Goal: Transaction & Acquisition: Book appointment/travel/reservation

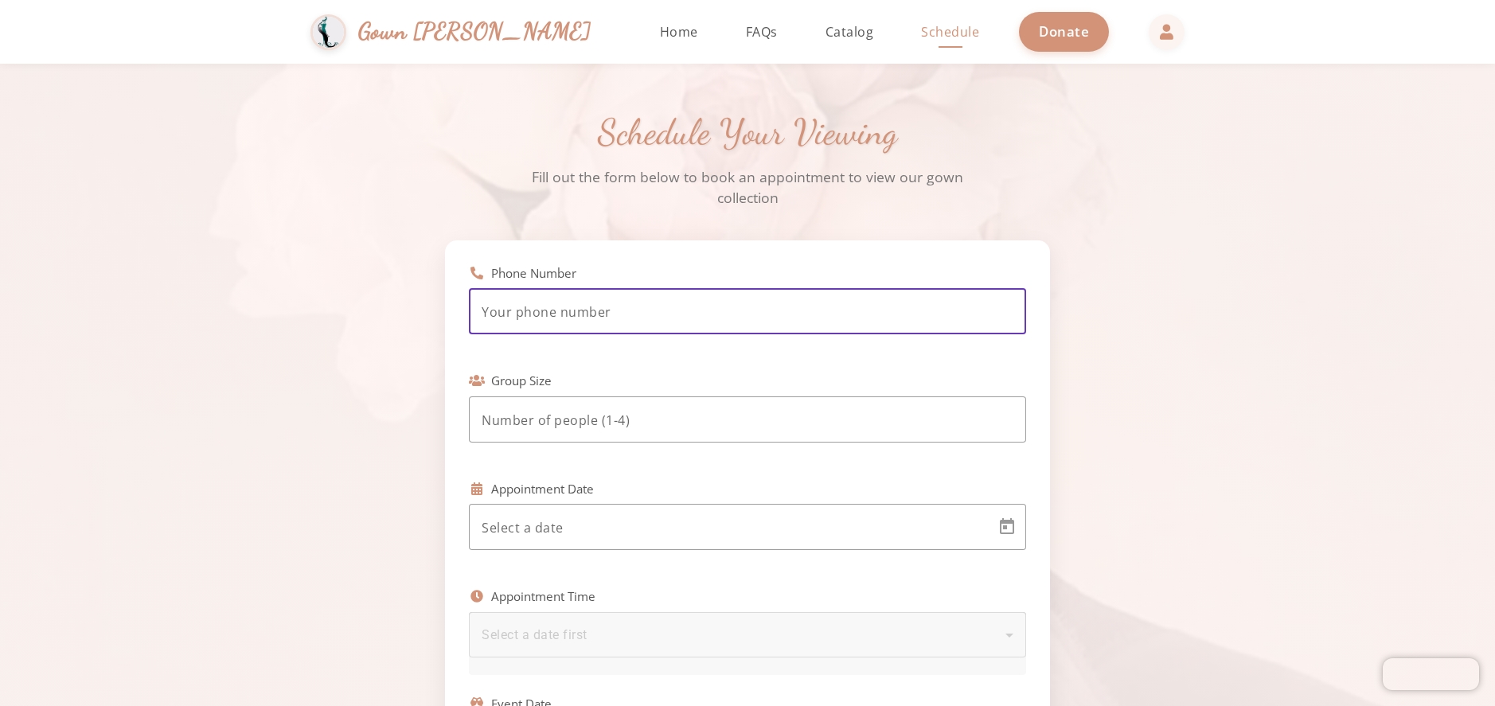
click at [661, 316] on input "tel" at bounding box center [748, 312] width 532 height 19
type input "[PHONE_NUMBER]"
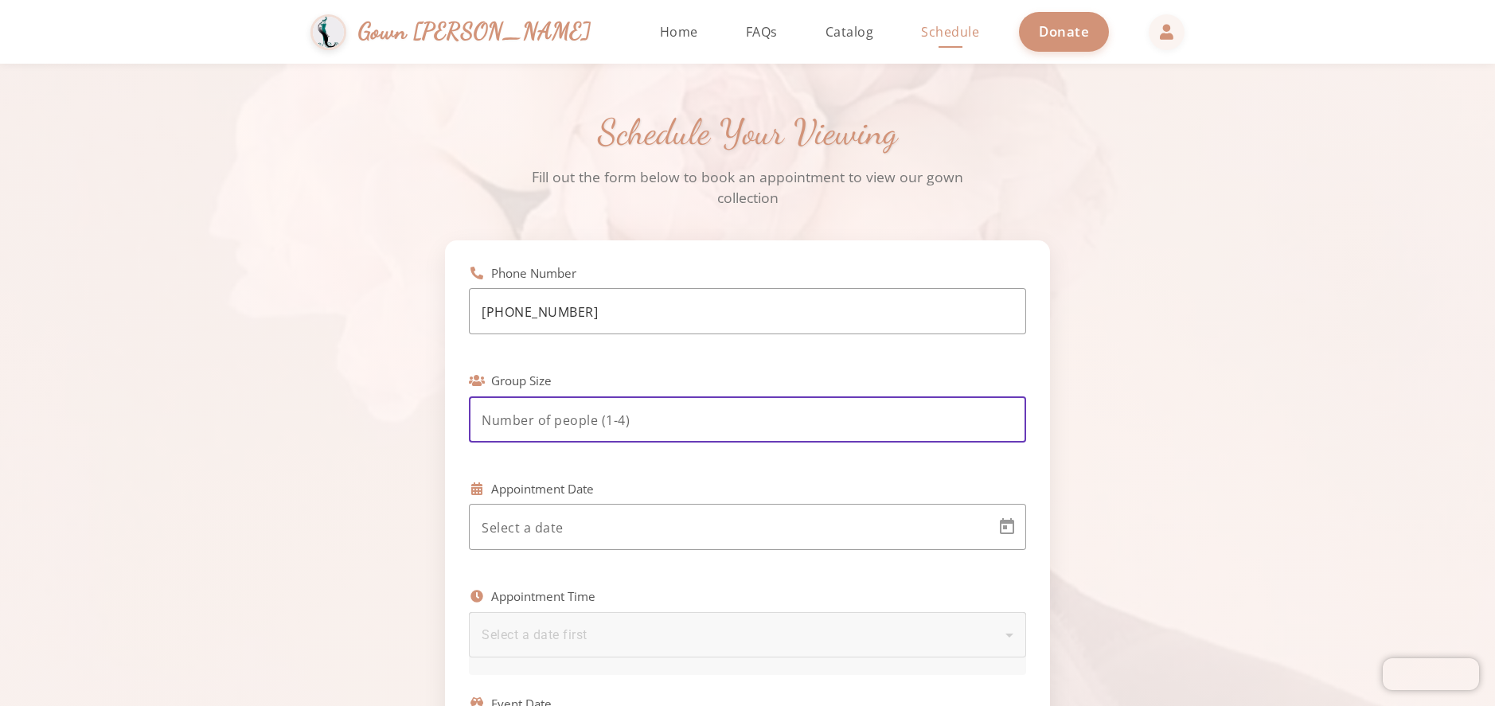
click at [635, 429] on input "number" at bounding box center [748, 420] width 532 height 19
type input "2"
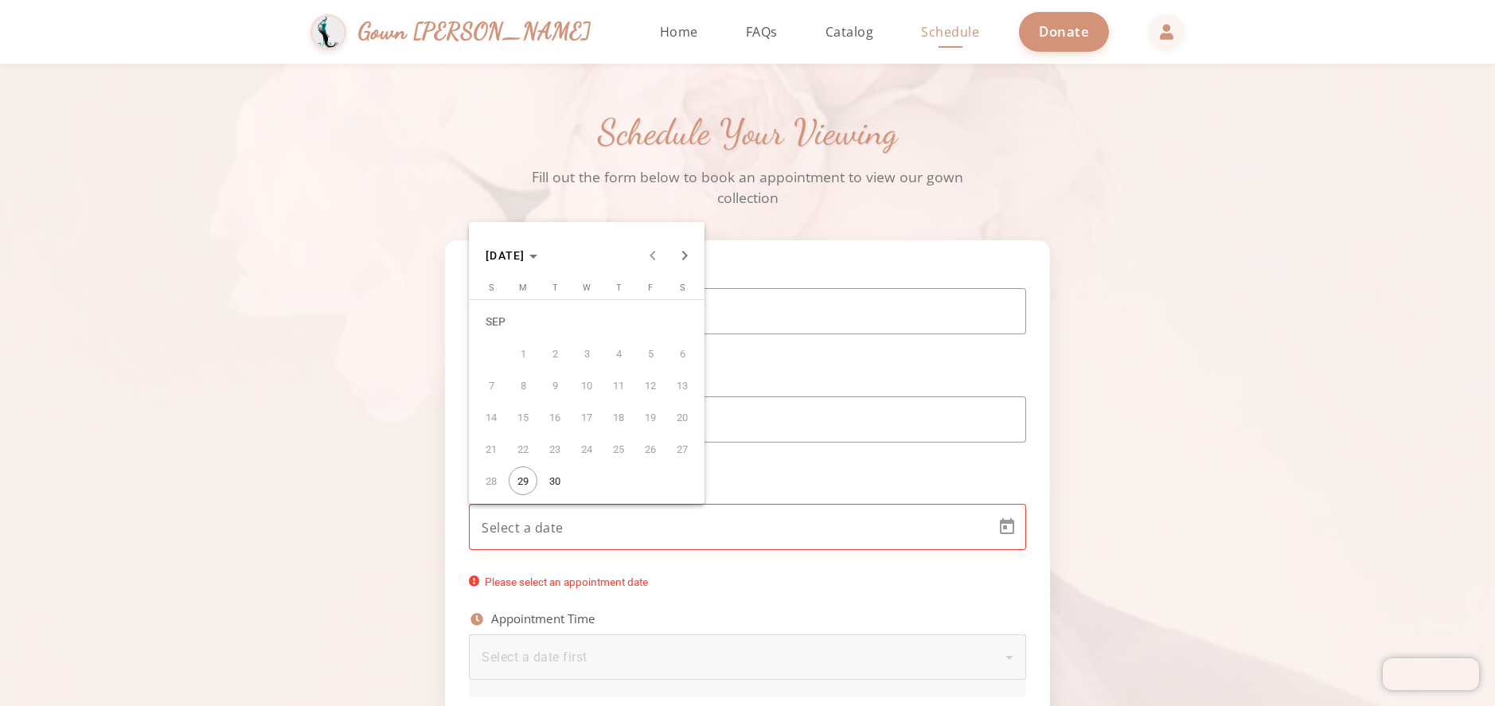
click at [596, 532] on body "Simchas [PERSON_NAME] & [PERSON_NAME] Gown [PERSON_NAME] Home Return to homepag…" at bounding box center [747, 353] width 1495 height 706
click at [692, 259] on span "Next month" at bounding box center [685, 256] width 32 height 32
click at [491, 355] on span "5" at bounding box center [491, 353] width 29 height 29
type input "[DATE]"
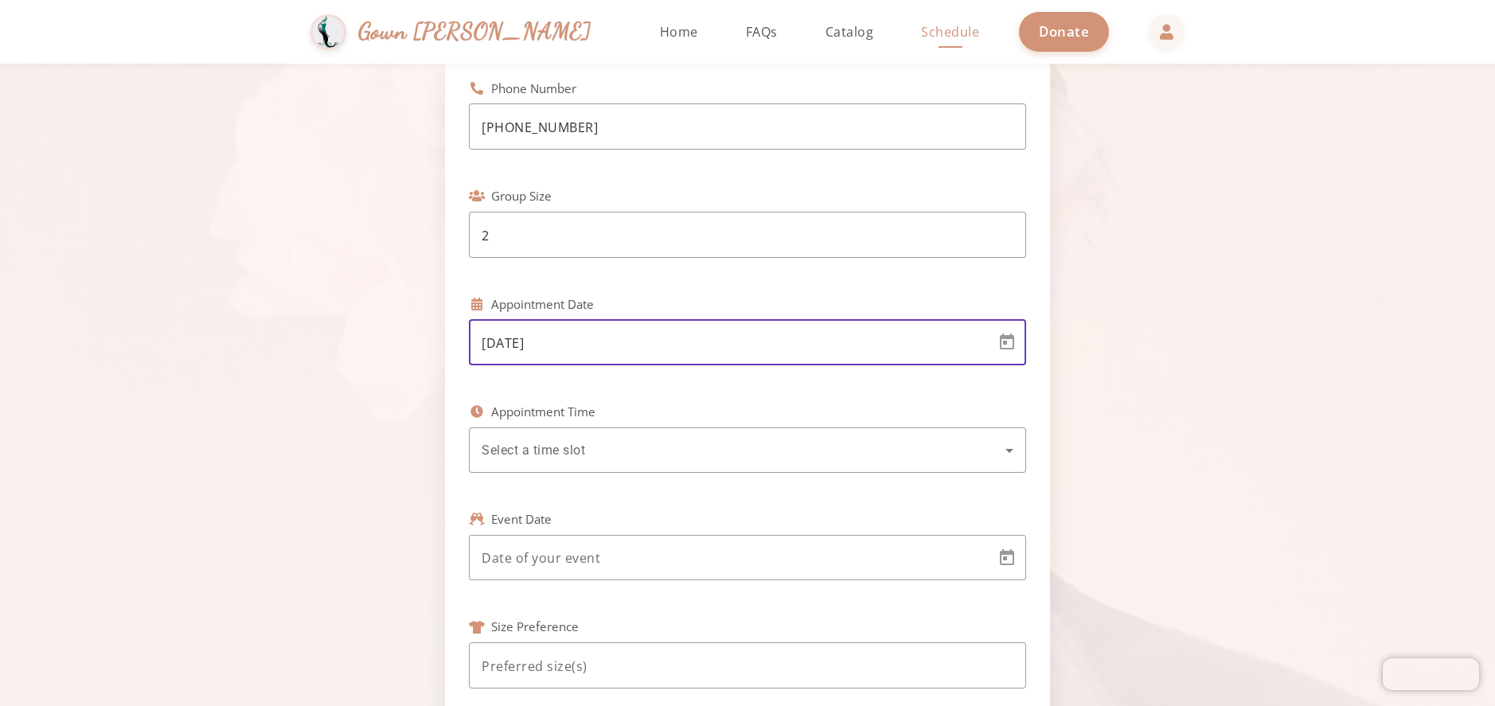
scroll to position [239, 0]
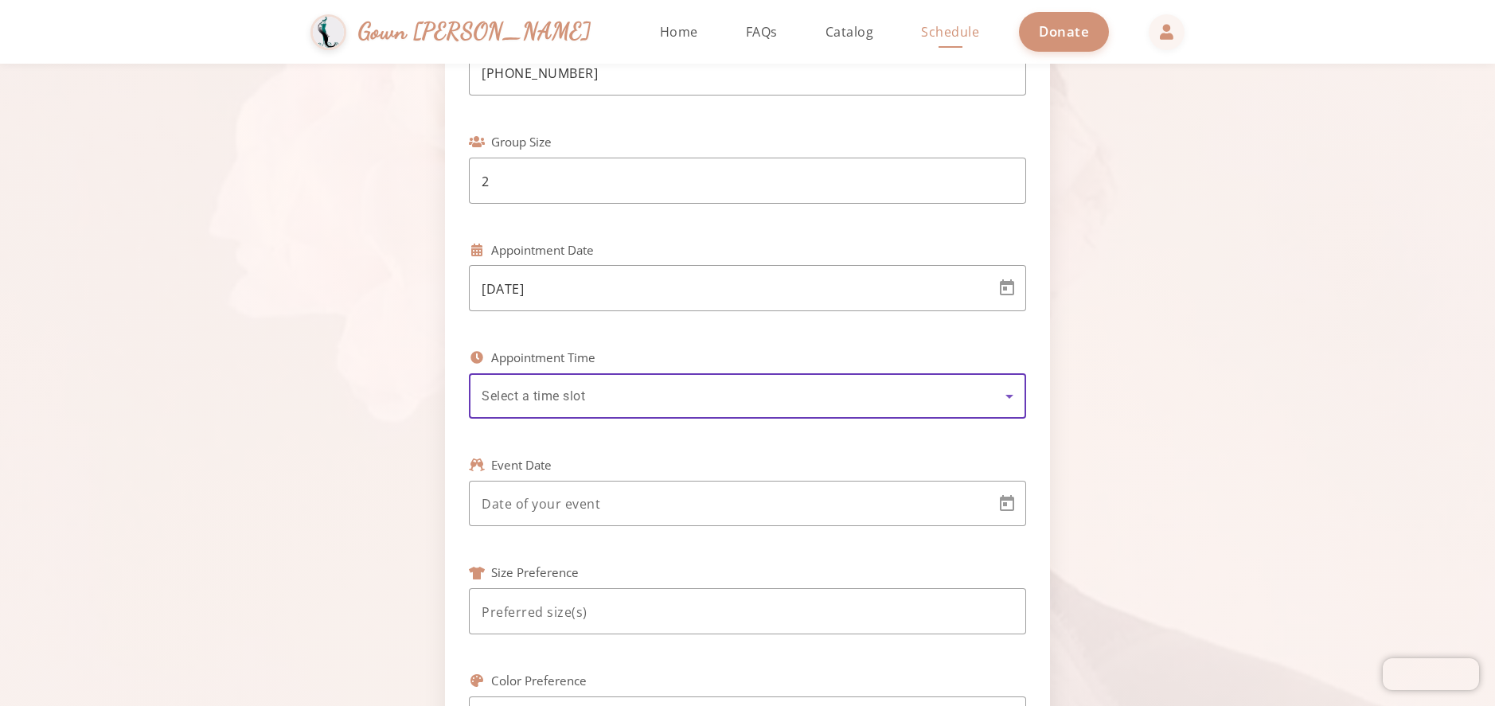
click at [610, 405] on div "Select a time slot" at bounding box center [744, 396] width 524 height 19
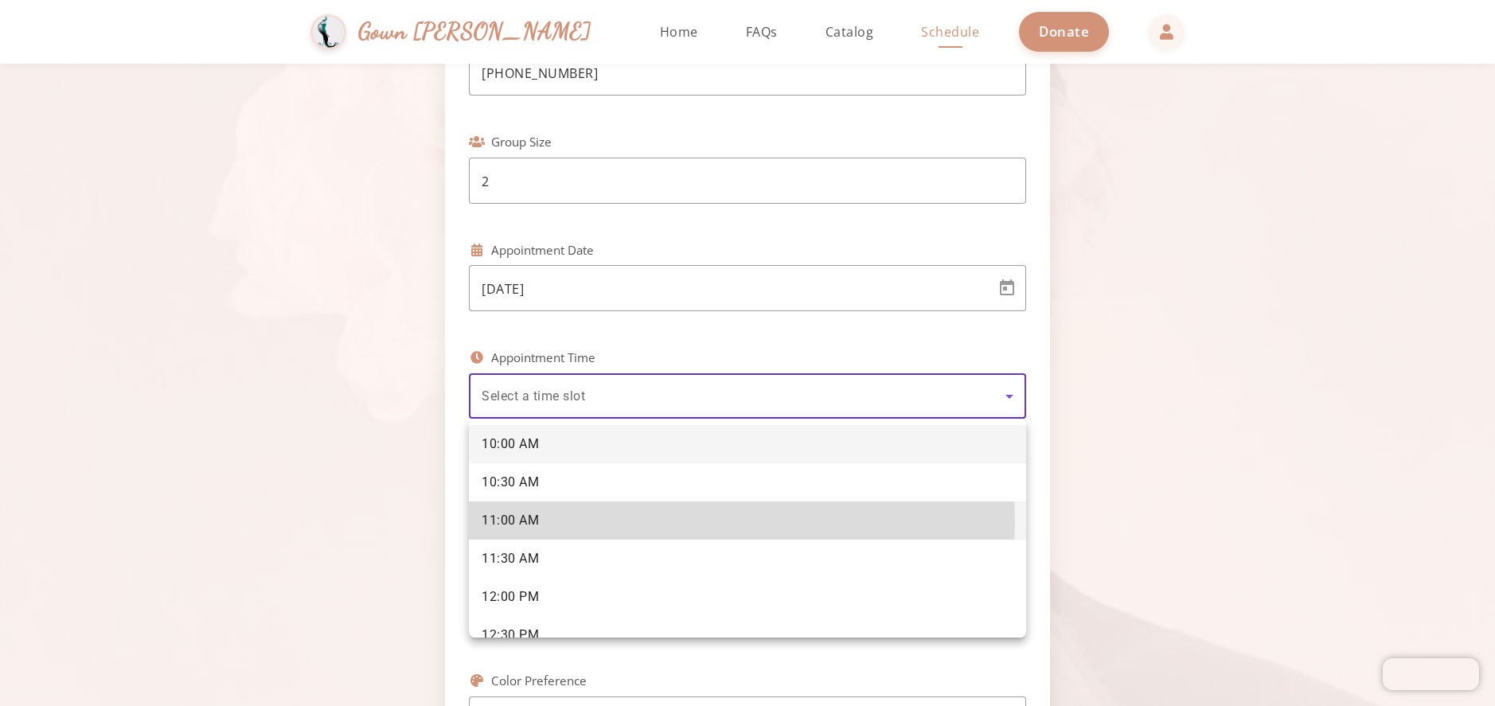
click at [517, 521] on span "11:00 AM" at bounding box center [510, 521] width 57 height 18
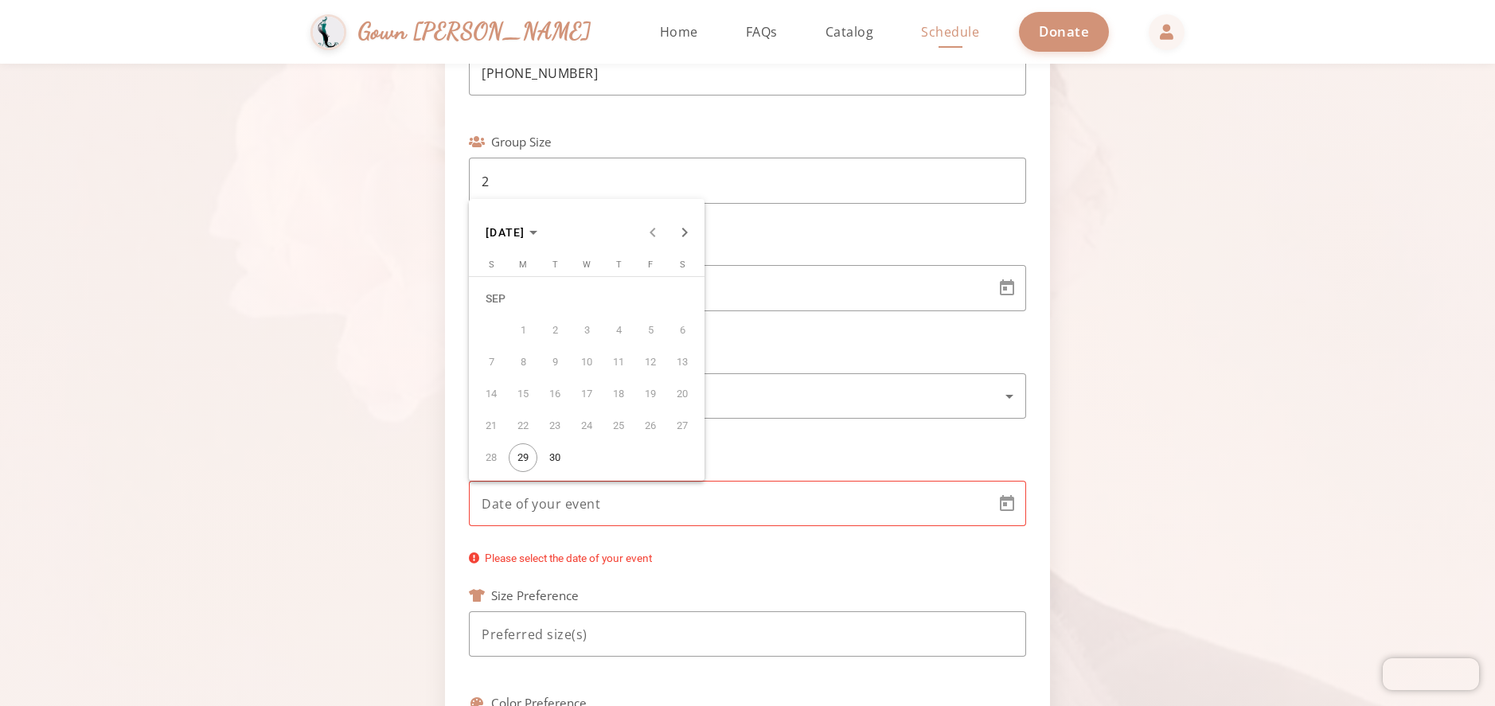
click at [586, 502] on body "[PERSON_NAME] & [PERSON_NAME] Gown [PERSON_NAME] Home Return to homepage Catalo…" at bounding box center [747, 353] width 1495 height 706
click at [679, 233] on span "Next month" at bounding box center [685, 233] width 32 height 32
click at [590, 367] on span "12" at bounding box center [586, 362] width 29 height 29
type input "[DATE]"
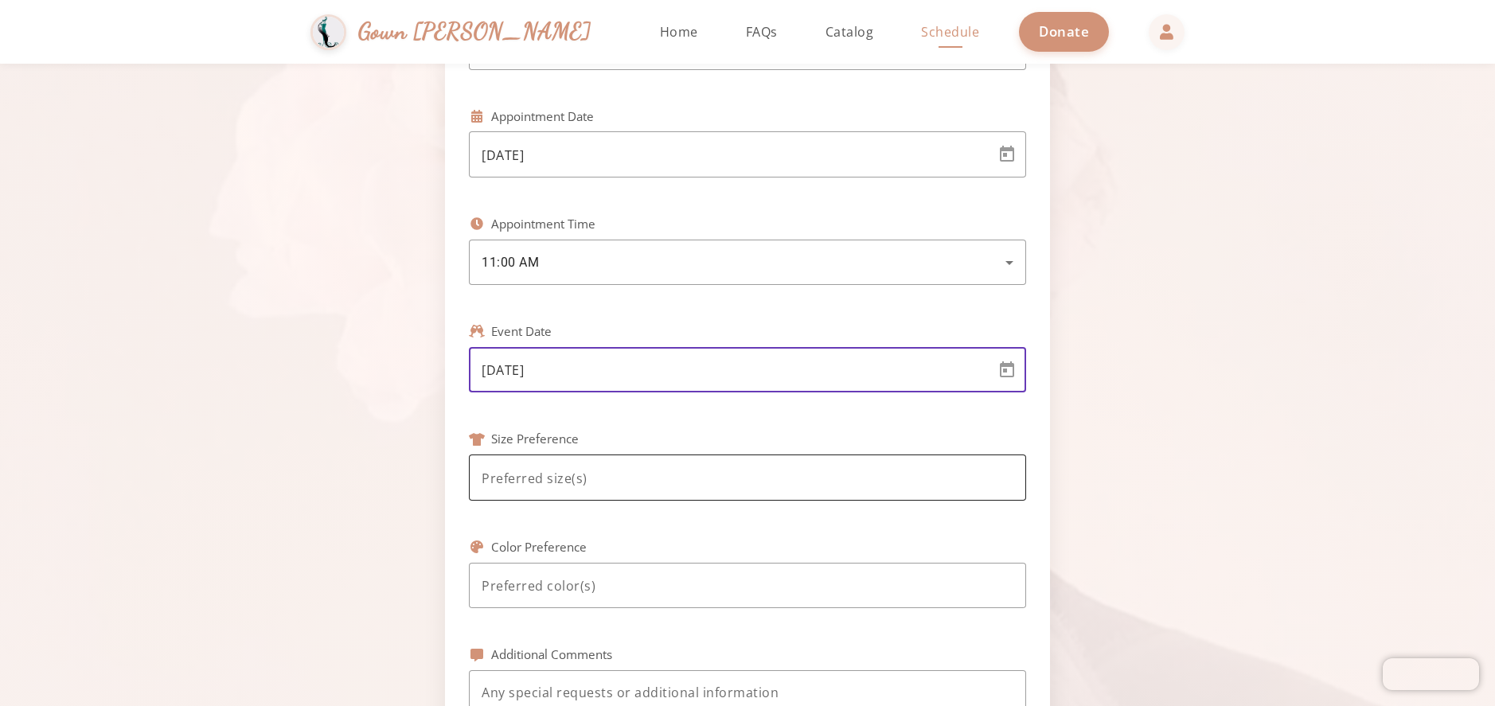
scroll to position [398, 0]
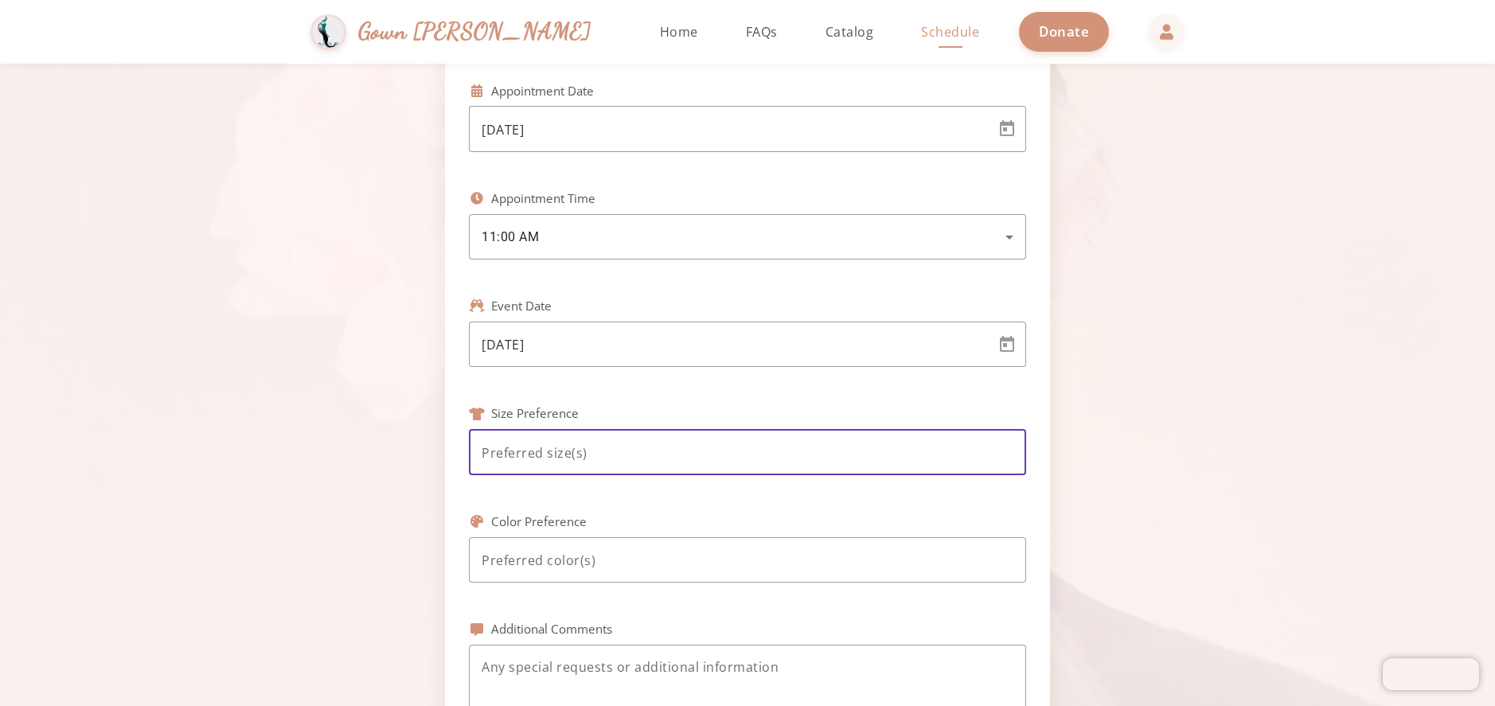
click at [607, 459] on input at bounding box center [748, 452] width 532 height 19
type input "6 and 10"
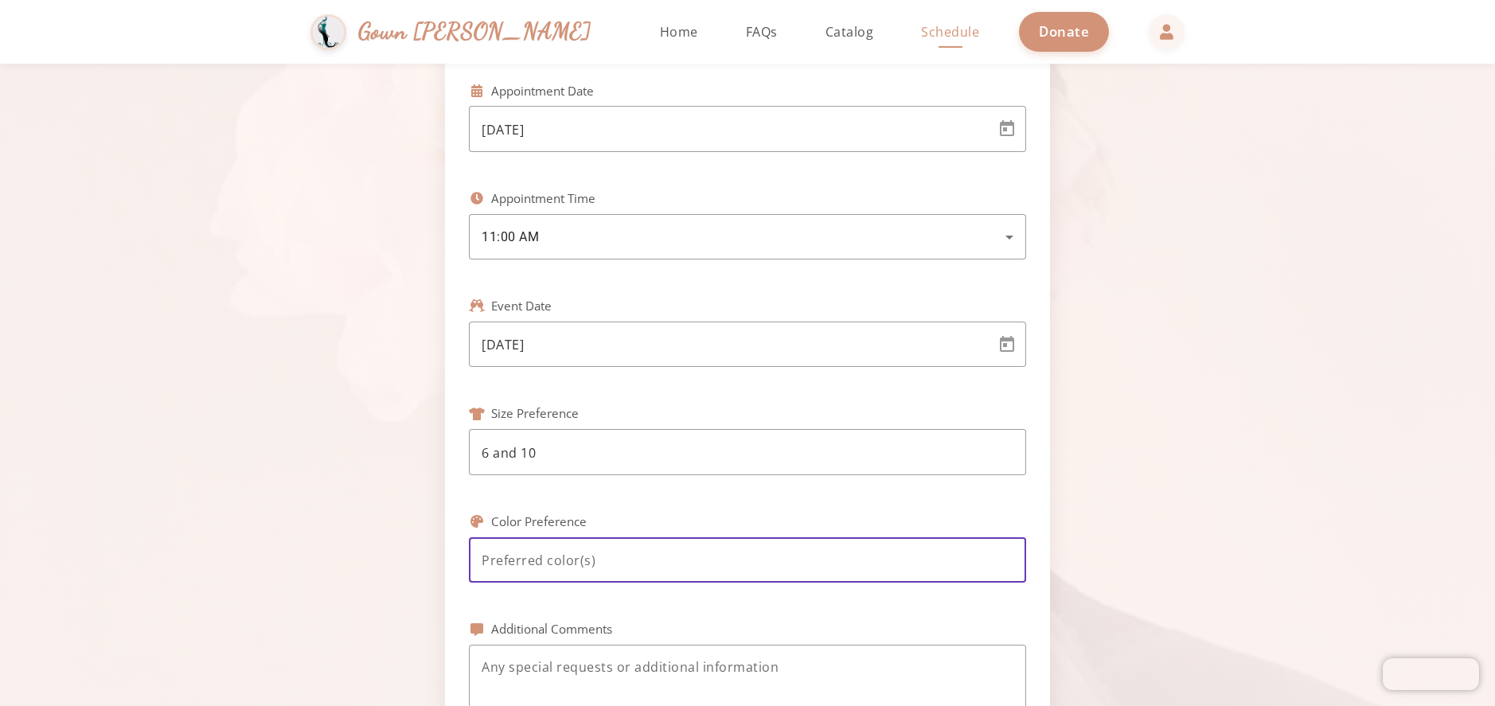
click at [608, 553] on input at bounding box center [748, 560] width 532 height 19
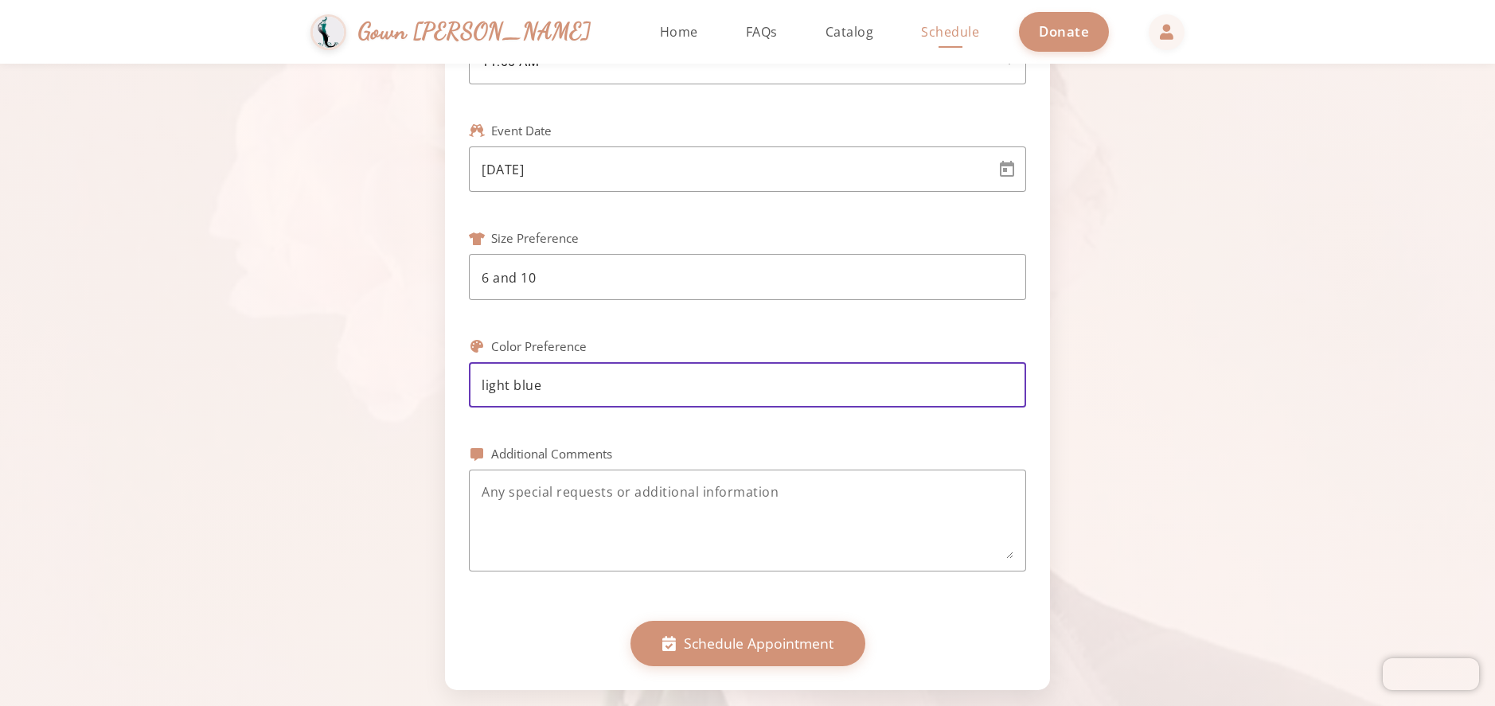
scroll to position [637, 0]
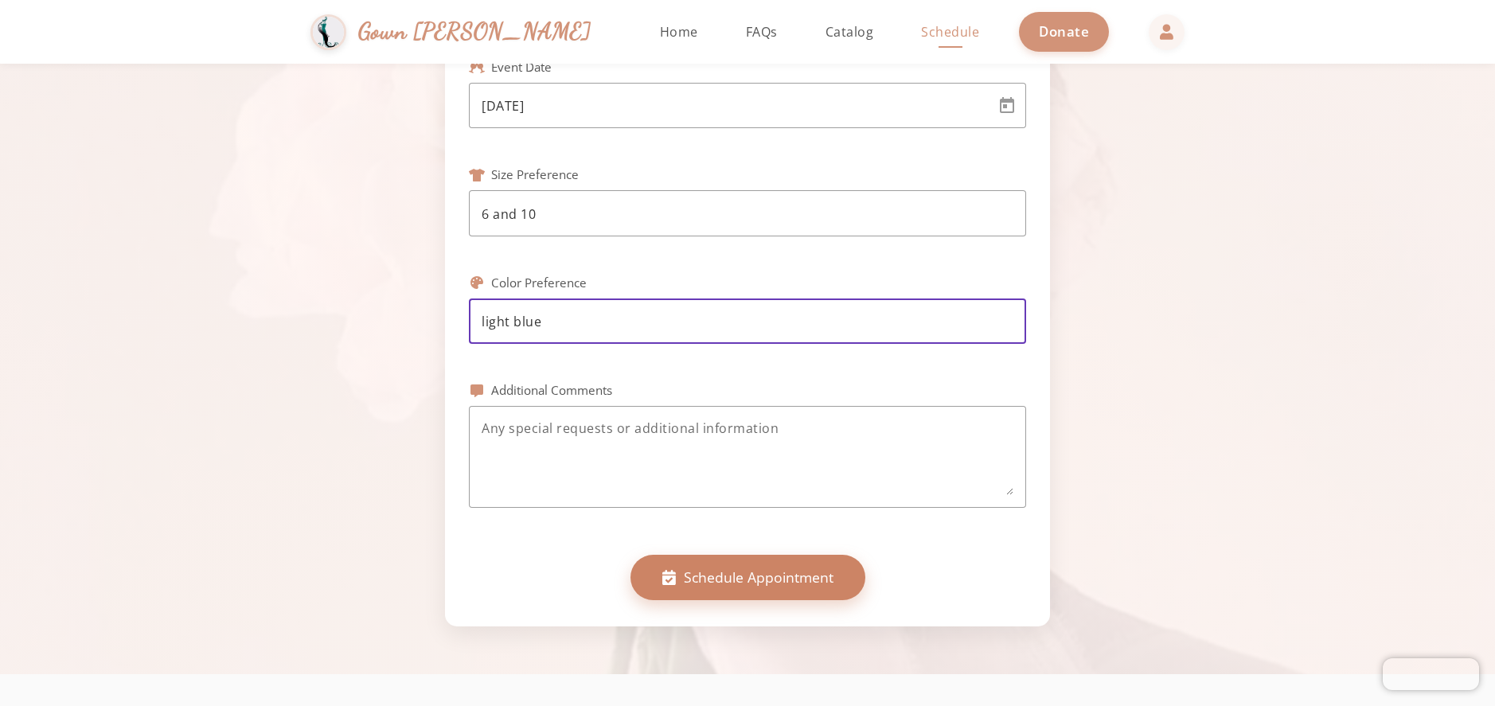
type input "light blue"
click at [776, 582] on span "Schedule Appointment" at bounding box center [759, 577] width 150 height 21
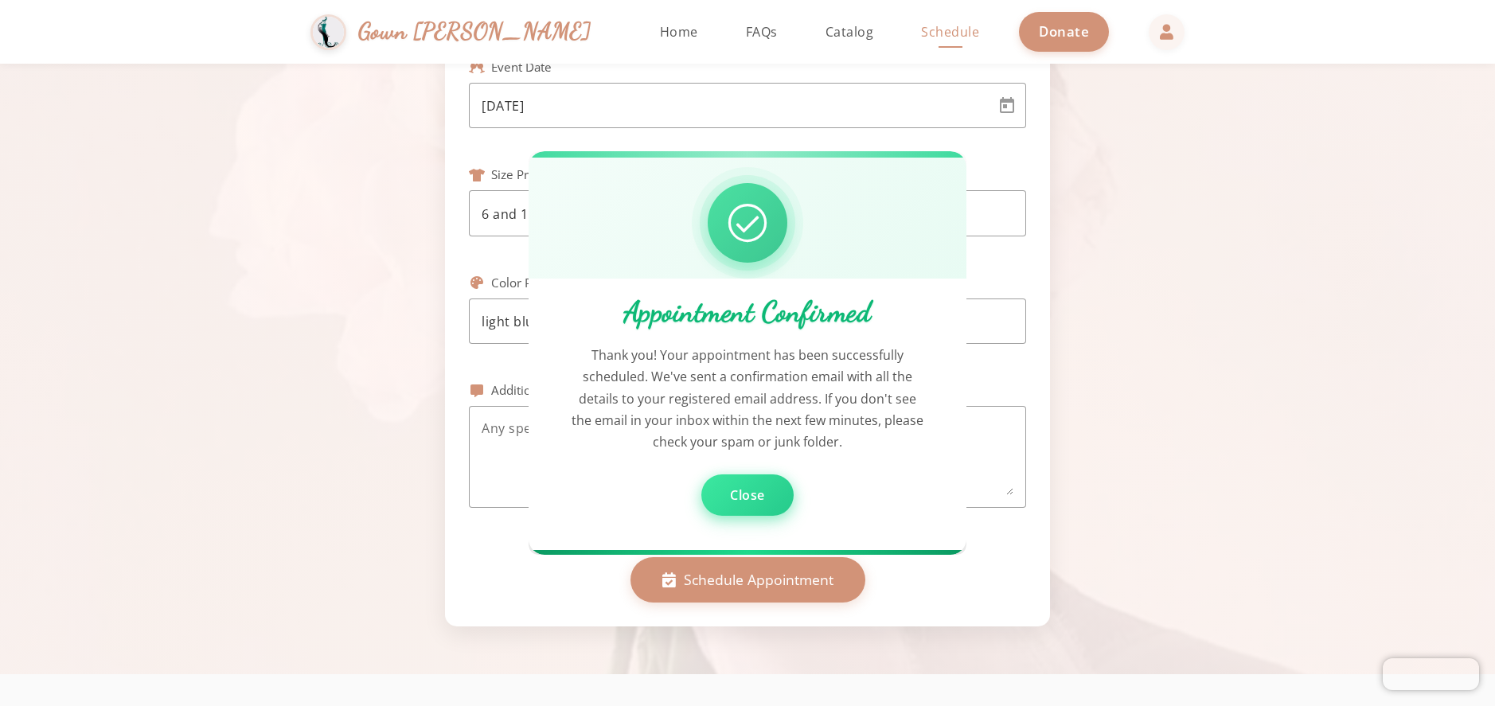
click at [733, 496] on span "Close" at bounding box center [747, 495] width 35 height 18
